Goal: Communication & Community: Answer question/provide support

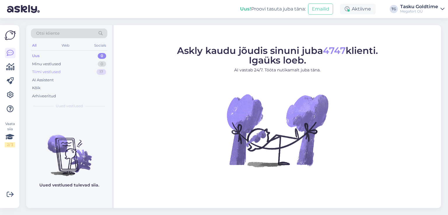
click at [81, 75] on div "Tiimi vestlused 17" at bounding box center [69, 72] width 76 height 8
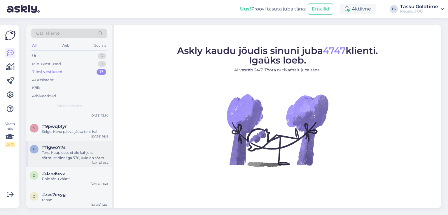
scroll to position [323, 0]
click at [89, 150] on div "Tere. Kaupluses ei ole kahjuks sõrmust hinnaga 576, kuid on sõrmus hinnaga 575.…" at bounding box center [75, 154] width 66 height 10
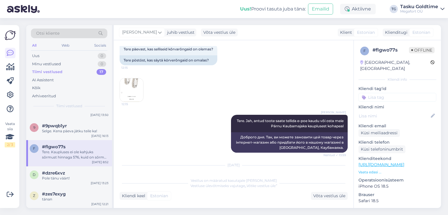
scroll to position [845, 0]
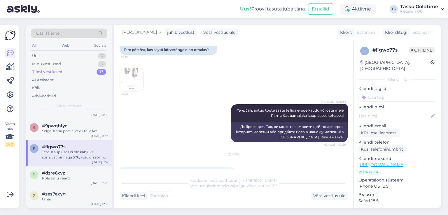
click at [133, 91] on img at bounding box center [131, 79] width 23 height 23
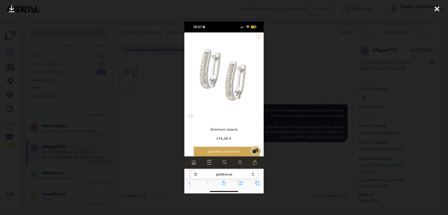
click at [141, 133] on div at bounding box center [224, 107] width 448 height 215
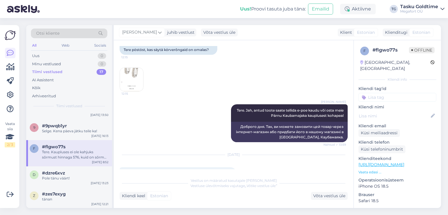
click at [137, 91] on img at bounding box center [131, 79] width 23 height 23
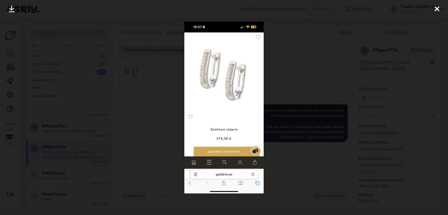
click at [138, 135] on div at bounding box center [224, 107] width 448 height 215
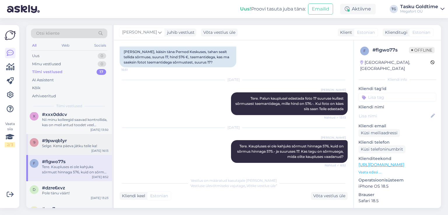
scroll to position [294, 0]
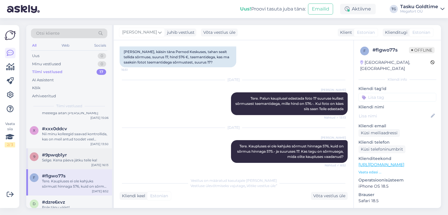
click at [86, 151] on div "9 #9pwqb1yr Selge. [PERSON_NAME] jätku teile ka! [DATE] 16:13" at bounding box center [69, 158] width 86 height 21
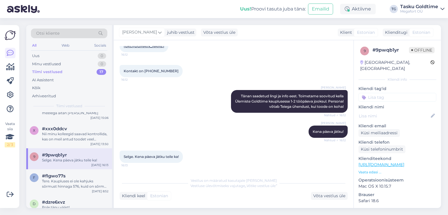
scroll to position [316, 0]
click at [100, 136] on div "Nii minu kolleegid saavad kontrollida, kas on meil antud toodet veel pakkuda" at bounding box center [75, 136] width 66 height 10
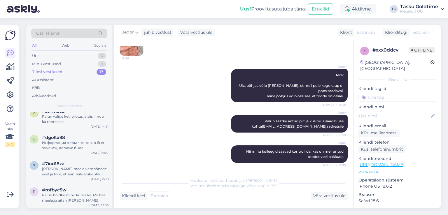
scroll to position [0, 0]
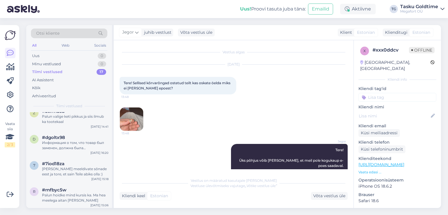
click at [137, 115] on img at bounding box center [131, 119] width 23 height 23
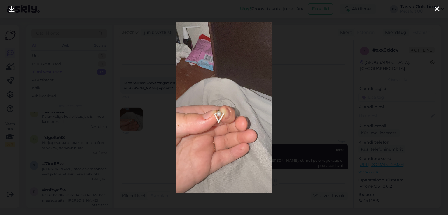
click at [138, 112] on div at bounding box center [224, 107] width 448 height 215
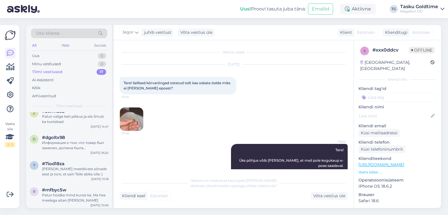
click at [134, 116] on img at bounding box center [131, 119] width 23 height 23
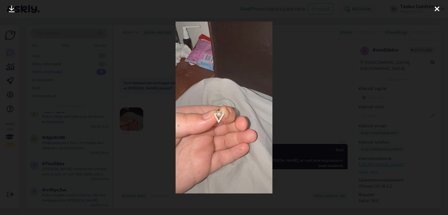
click at [303, 112] on div at bounding box center [224, 107] width 448 height 215
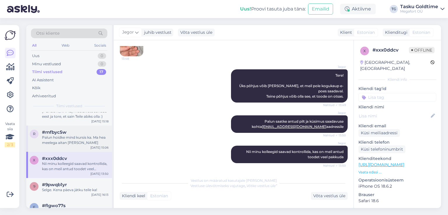
scroll to position [265, 0]
click at [89, 140] on div "Palun hoidke mind kursis ka. Ma hea meelega aitan [PERSON_NAME]" at bounding box center [75, 139] width 66 height 10
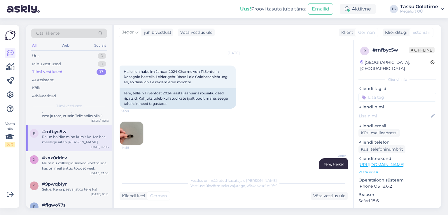
scroll to position [0, 0]
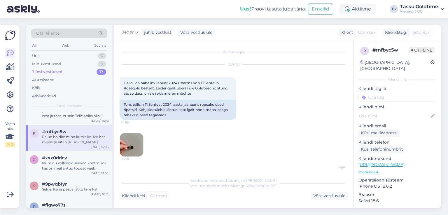
click at [137, 141] on img at bounding box center [131, 144] width 23 height 23
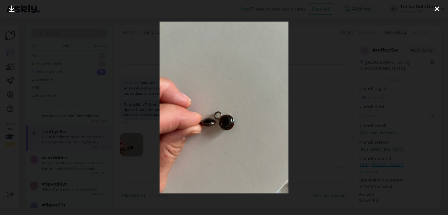
click at [139, 138] on div at bounding box center [224, 107] width 448 height 215
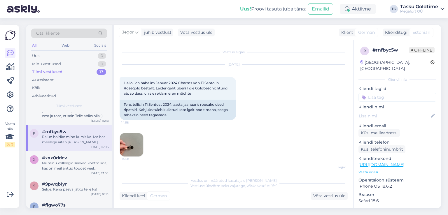
click at [138, 144] on img at bounding box center [131, 144] width 23 height 23
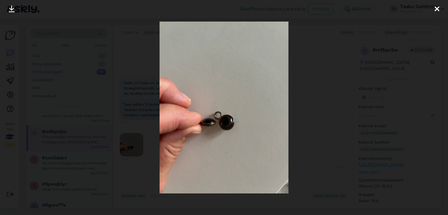
click at [136, 135] on div at bounding box center [224, 107] width 448 height 215
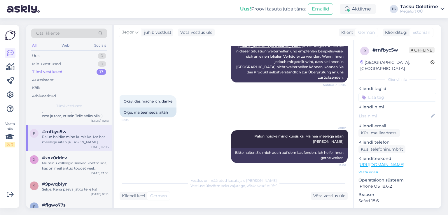
scroll to position [236, 0]
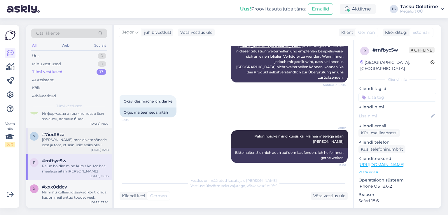
click at [96, 143] on div "[PERSON_NAME] meeldivate sõnade eest ja tore, et sain Teile abiks olla :)" at bounding box center [75, 142] width 66 height 10
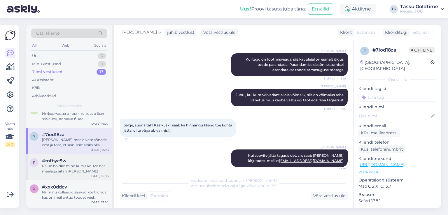
scroll to position [207, 0]
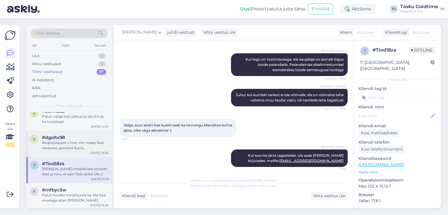
click at [85, 148] on div "Информация о том, что товар был заменен, должна была автоматически прийти на [E…" at bounding box center [75, 145] width 66 height 10
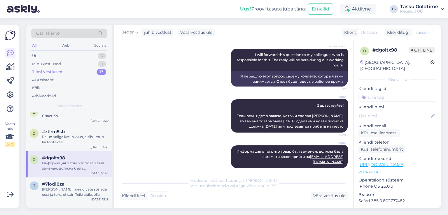
scroll to position [178, 0]
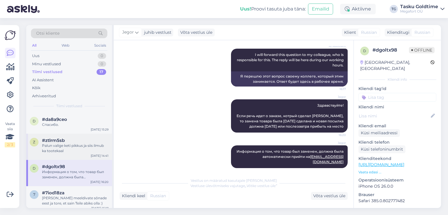
click at [85, 149] on div "Palun valige keti pikkus ja siis ilmub ka tootekaal" at bounding box center [75, 148] width 66 height 10
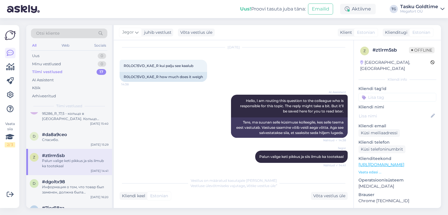
scroll to position [149, 0]
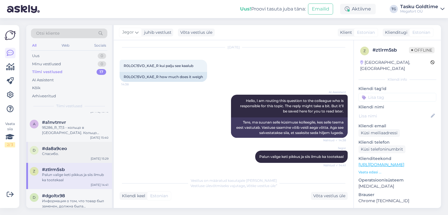
click at [76, 161] on div "d #da8a9ceo Спасибо. [DATE] 15:29" at bounding box center [69, 152] width 86 height 21
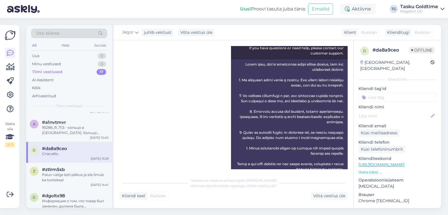
scroll to position [816, 0]
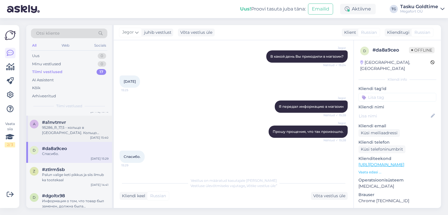
click at [77, 124] on div "#a1nvtmvr" at bounding box center [75, 122] width 66 height 5
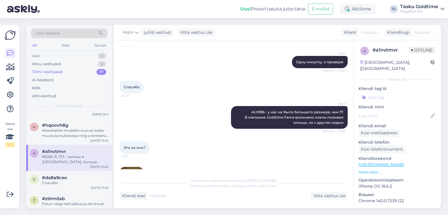
scroll to position [524, 0]
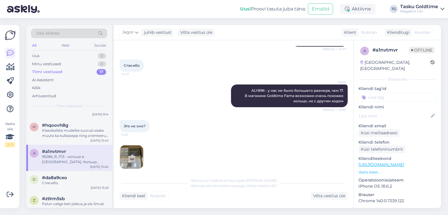
click at [132, 145] on img at bounding box center [131, 156] width 23 height 23
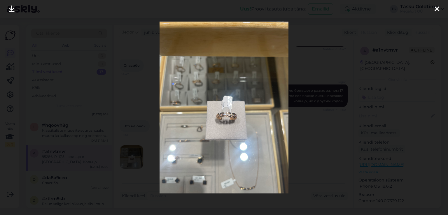
click at [314, 109] on div at bounding box center [224, 107] width 448 height 215
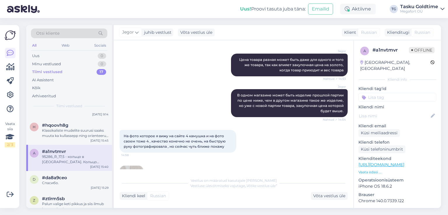
scroll to position [699, 0]
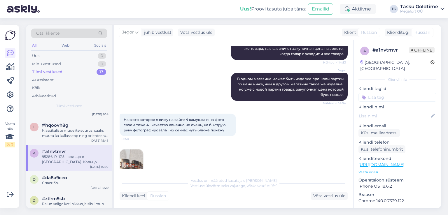
click at [137, 149] on img at bounding box center [131, 160] width 23 height 23
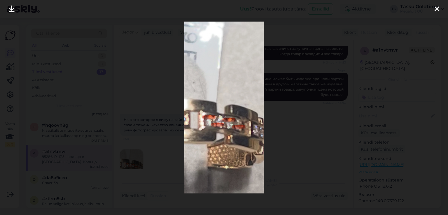
click at [147, 142] on div at bounding box center [224, 107] width 448 height 215
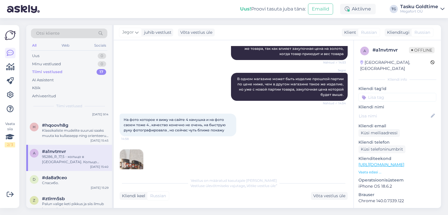
click at [137, 149] on img at bounding box center [131, 160] width 23 height 23
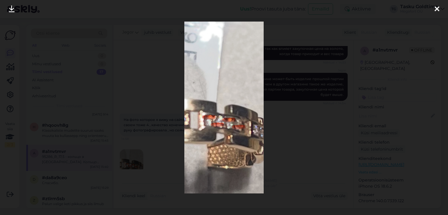
click at [140, 151] on div at bounding box center [224, 107] width 448 height 215
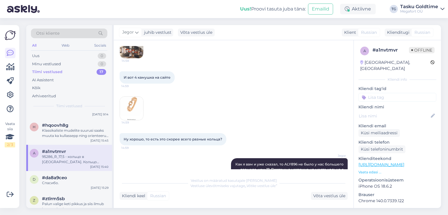
scroll to position [816, 0]
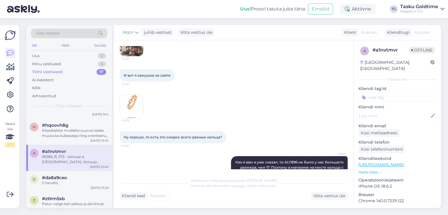
click at [136, 95] on img at bounding box center [131, 106] width 23 height 23
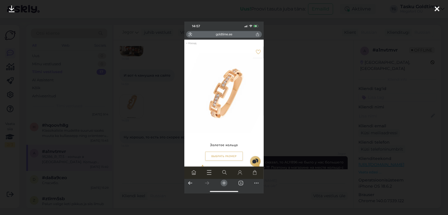
click at [141, 96] on div at bounding box center [224, 107] width 448 height 215
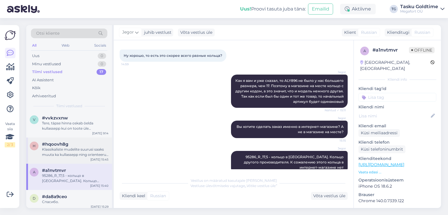
scroll to position [90, 0]
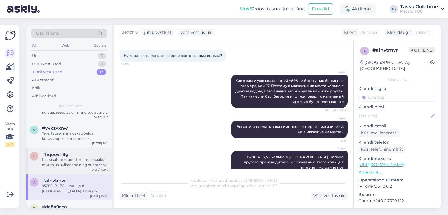
click at [84, 158] on div "Klassikaliste mudelite suurusi saaks muuta ka kullassepp ning orienteeruv maksu…" at bounding box center [75, 162] width 66 height 10
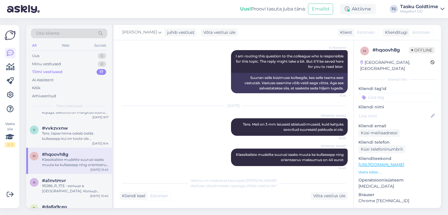
scroll to position [145, 0]
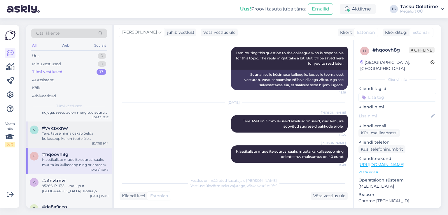
click at [94, 139] on div "Tere, täpse hinna oskab öelda kullassepp kui on toote üle vaadanud.Palun pöördu…" at bounding box center [75, 136] width 66 height 10
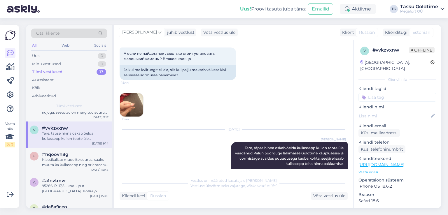
scroll to position [321, 0]
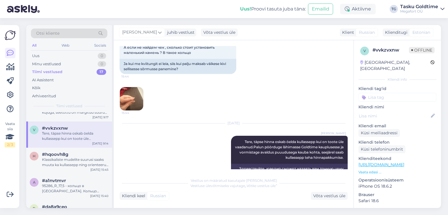
click at [138, 110] on img at bounding box center [131, 98] width 23 height 23
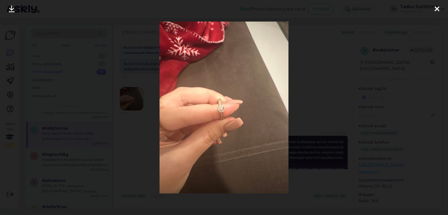
click at [301, 114] on div at bounding box center [224, 107] width 448 height 215
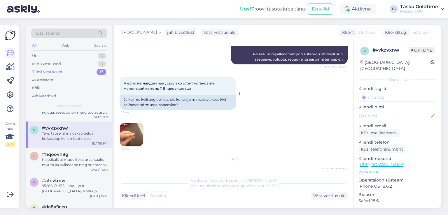
scroll to position [291, 0]
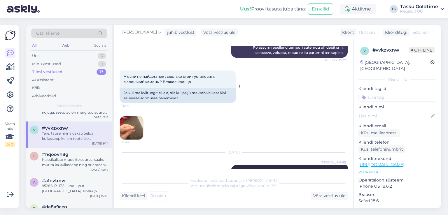
click at [138, 128] on img at bounding box center [131, 127] width 23 height 23
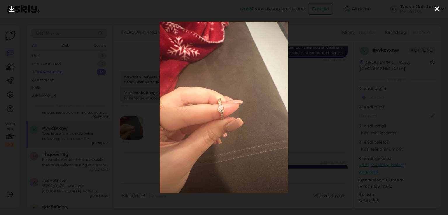
click at [138, 128] on div at bounding box center [224, 107] width 448 height 215
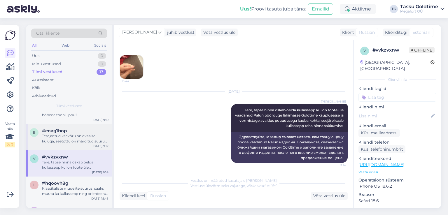
scroll to position [61, 0]
click at [71, 142] on div "Tere,antud käevõru on ovaalse kujuga, seetõttu on märgitud suurus 5cm*6cm.See s…" at bounding box center [75, 139] width 66 height 10
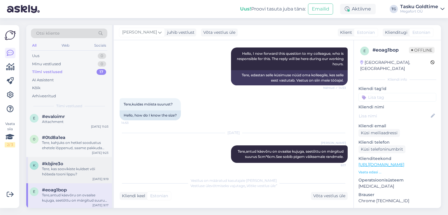
scroll to position [0, 0]
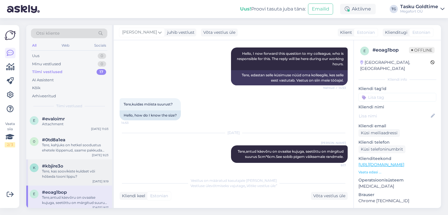
click at [80, 171] on div "Tere, kas soovikiste kuldset või hõbeda tooni lippu?" at bounding box center [75, 174] width 66 height 10
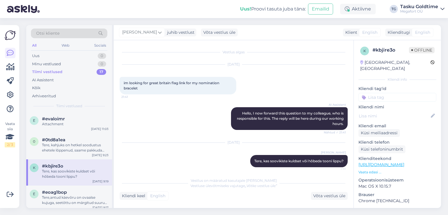
scroll to position [4, 0]
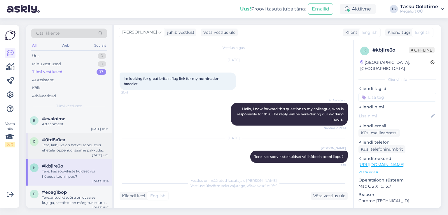
click at [91, 149] on div "Tere, kahjuks on hetkel soodustus ehetele lõppenud, saame pakkuda püsikliendi s…" at bounding box center [75, 147] width 66 height 10
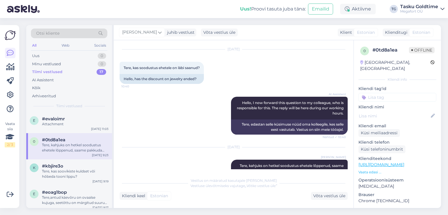
scroll to position [29, 0]
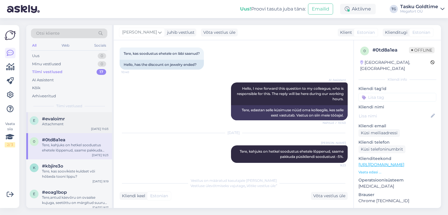
click at [90, 128] on div "e #evaloimr Attachment [DATE] 11:03" at bounding box center [69, 122] width 86 height 21
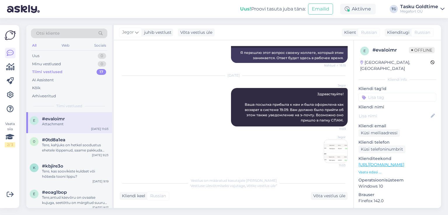
scroll to position [1004, 0]
click at [324, 143] on img at bounding box center [335, 150] width 23 height 23
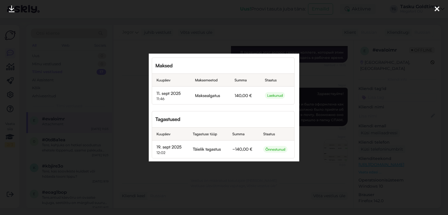
click at [321, 117] on div at bounding box center [224, 107] width 448 height 215
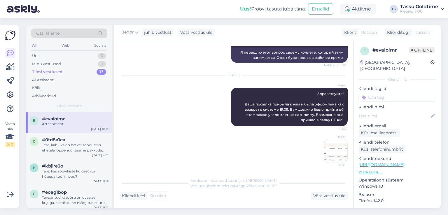
click at [92, 68] on div "Tiimi vestlused 17" at bounding box center [69, 72] width 76 height 8
click at [90, 65] on div "Minu vestlused 0" at bounding box center [69, 64] width 76 height 8
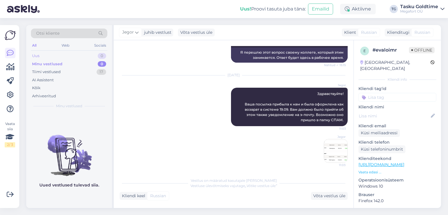
click at [95, 55] on div "Uus 0" at bounding box center [69, 56] width 76 height 8
